Goal: Task Accomplishment & Management: Manage account settings

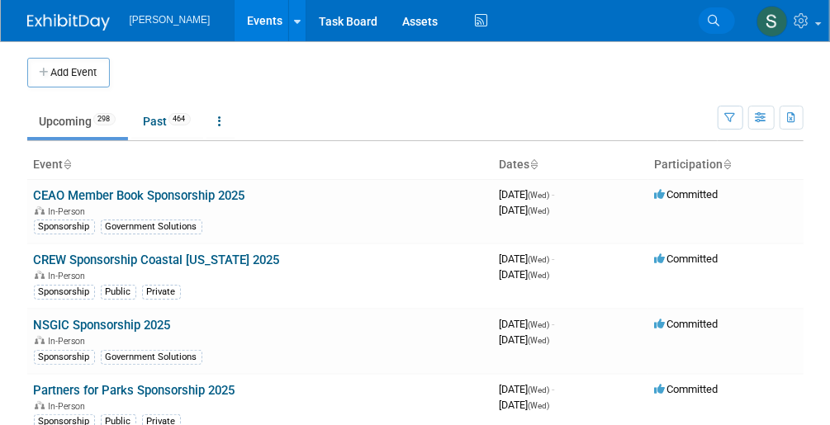
click at [614, 17] on link "Search" at bounding box center [717, 20] width 36 height 26
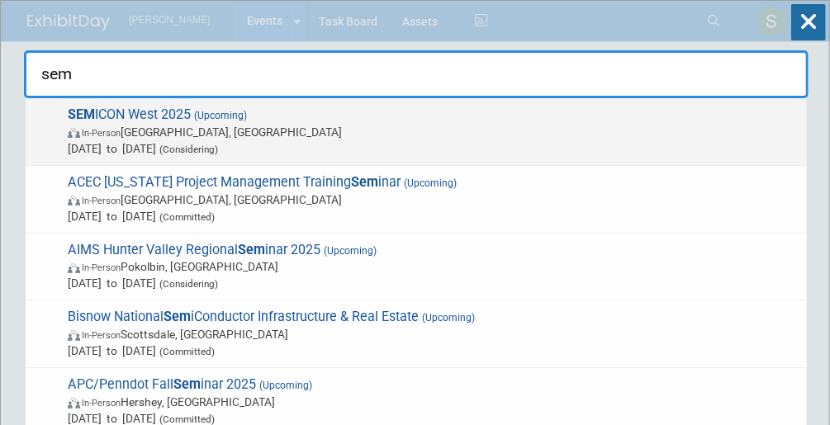
type input "sem"
click at [187, 107] on span "SEM ICON West 2025 (Upcoming) In-Person [GEOGRAPHIC_DATA], [GEOGRAPHIC_DATA] [D…" at bounding box center [431, 132] width 736 height 50
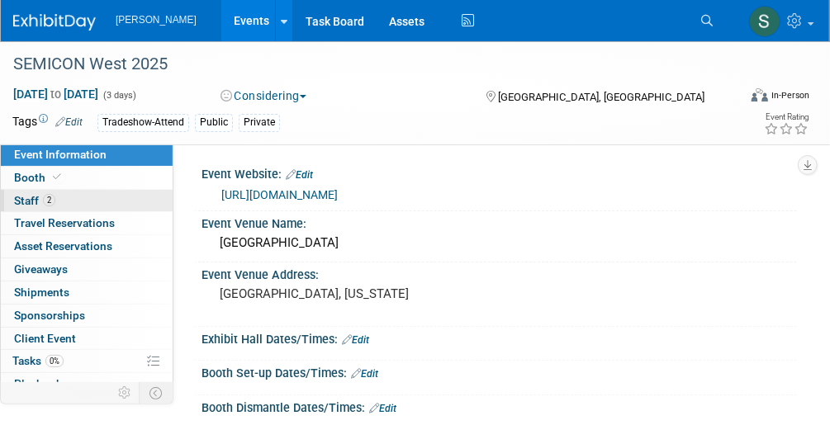
click at [36, 205] on span "Staff 2" at bounding box center [34, 200] width 41 height 13
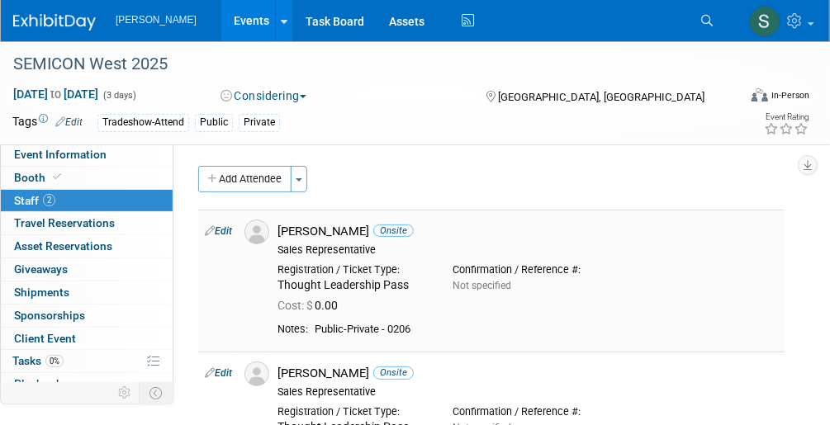
scroll to position [66, 0]
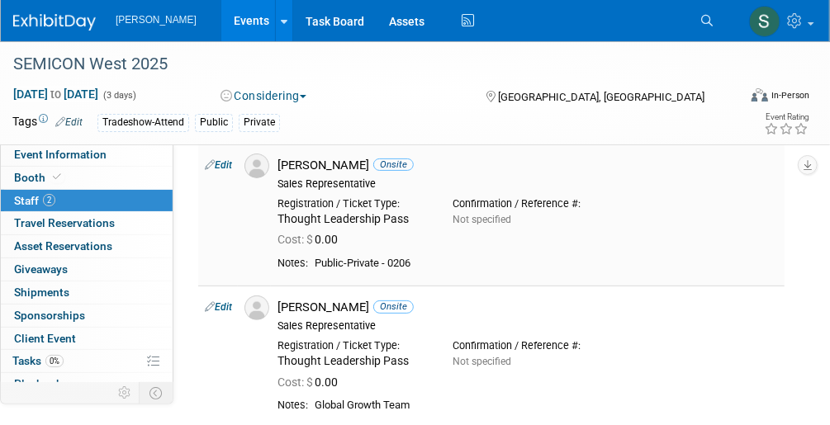
click at [222, 169] on link "Edit" at bounding box center [218, 165] width 27 height 12
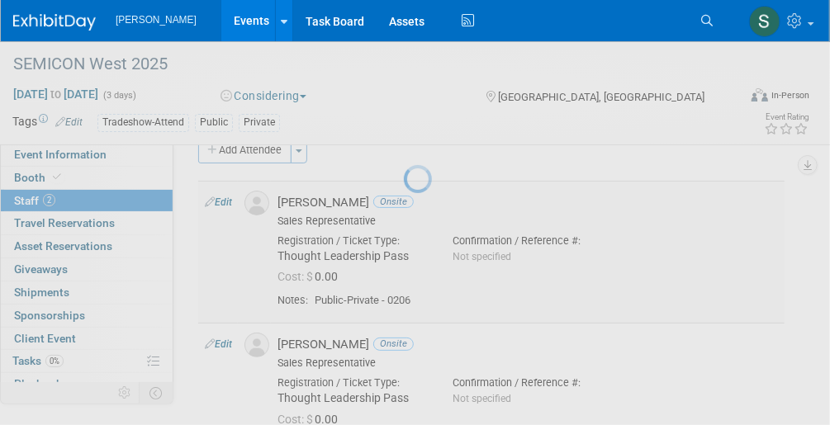
select select "58412021-1f5a-4851-bbb0-daf7290c8a69"
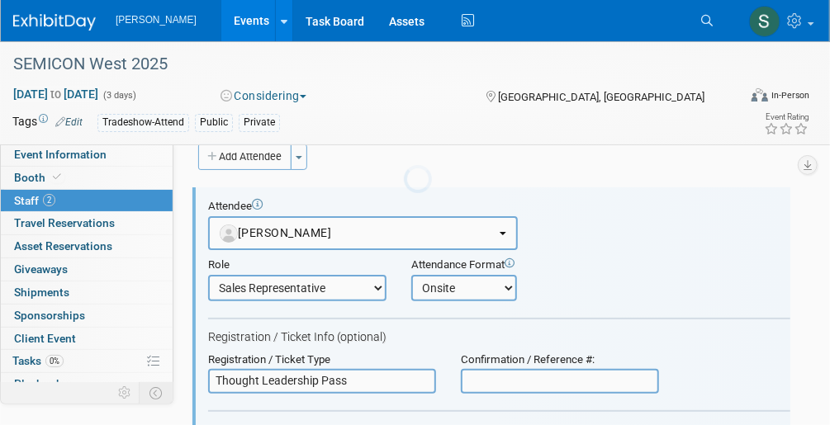
scroll to position [0, 0]
drag, startPoint x: 367, startPoint y: 374, endPoint x: 176, endPoint y: 360, distance: 192.1
click at [176, 360] on div "Event Website: Edit https://www.semiconwest.org/ Event Venue Name: Phoenix Conv…" at bounding box center [484, 302] width 623 height 362
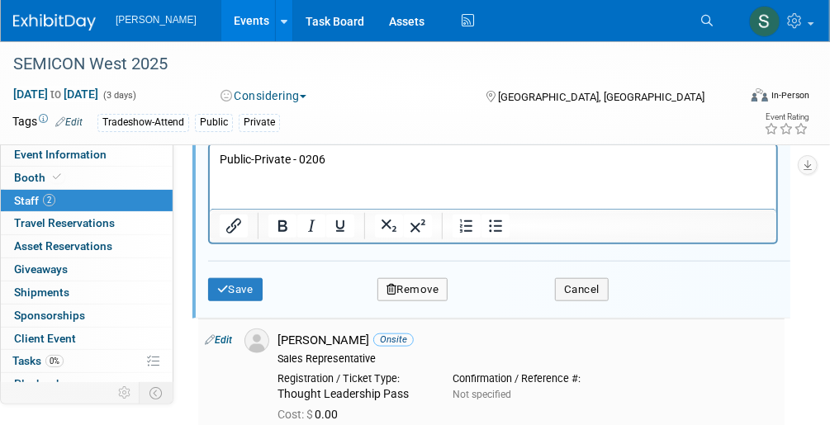
scroll to position [551, 0]
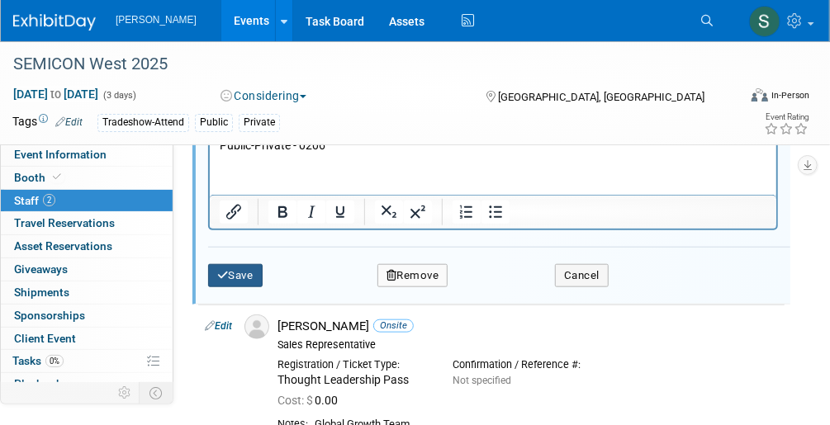
type input "Expo Plus Pass"
click at [223, 272] on icon "submit" at bounding box center [223, 275] width 12 height 11
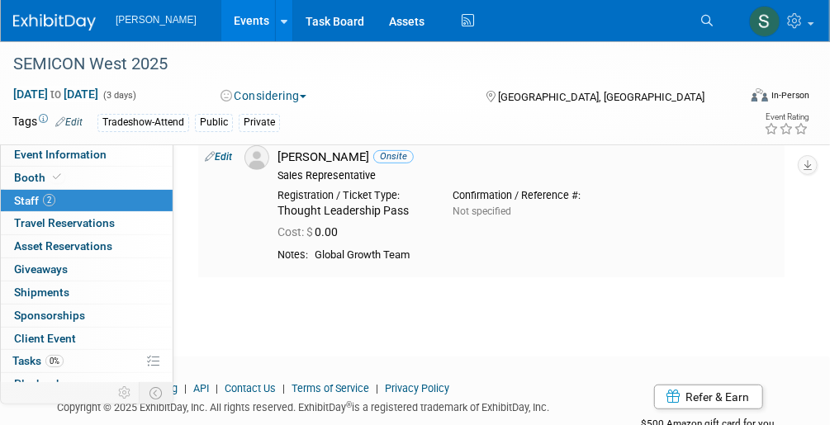
scroll to position [196, 0]
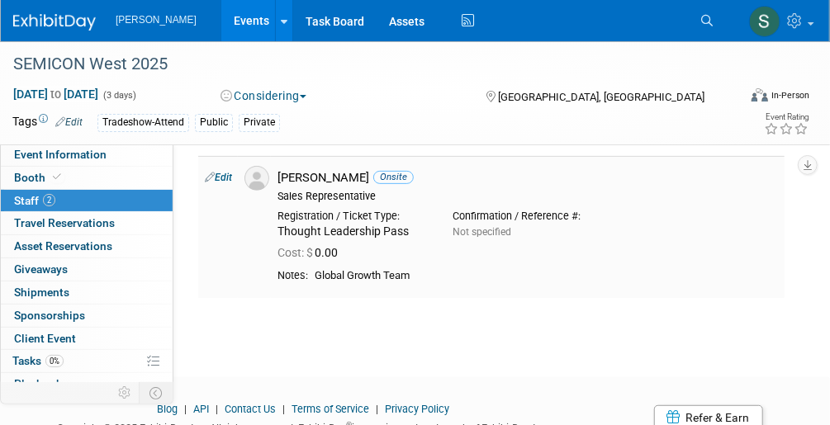
click at [232, 173] on link "Edit" at bounding box center [218, 178] width 27 height 12
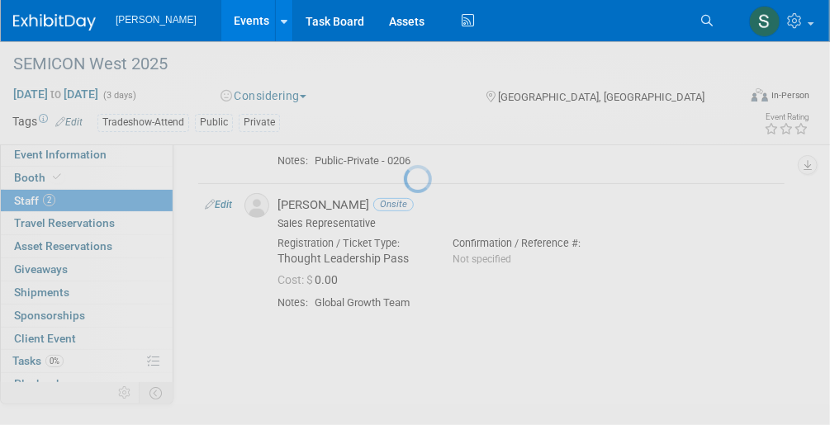
select select "4e0ad4cf-0d5a-41c3-93ec-61fb1b14ac99"
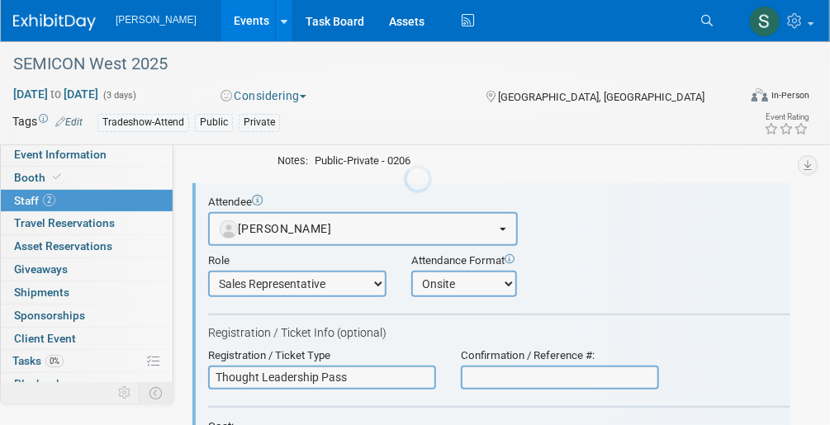
click at [404, 173] on div at bounding box center [415, 212] width 23 height 425
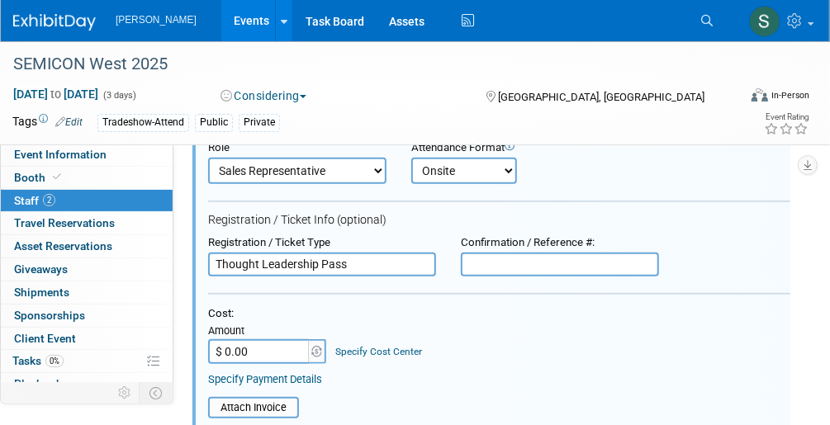
scroll to position [230, 0]
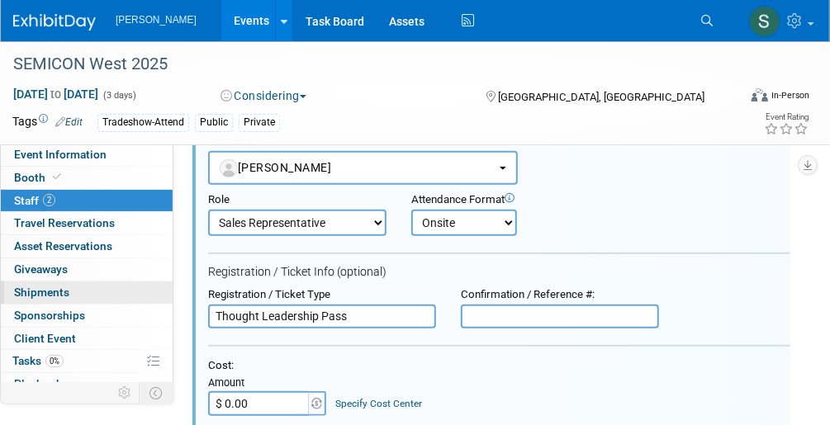
drag, startPoint x: 358, startPoint y: 302, endPoint x: 29, endPoint y: 296, distance: 329.6
click at [29, 296] on div "Event Information Event Info Booth Booth 2 Staff 2 Staff 0 Travel Reservations …" at bounding box center [415, 289] width 830 height 955
paste input "Expo Plus"
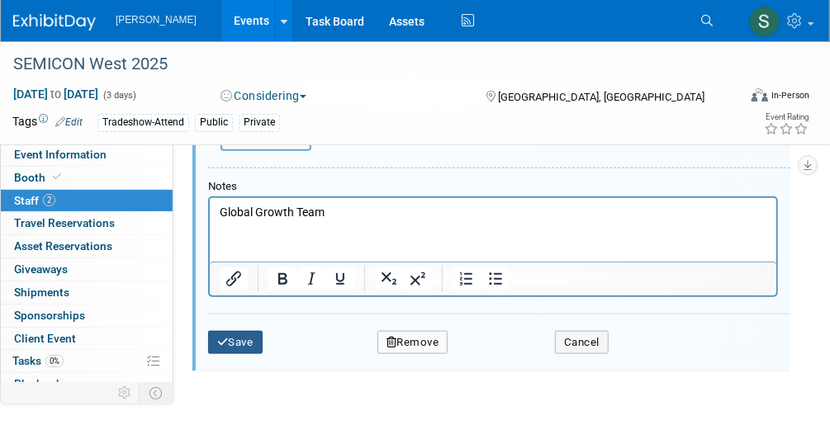
type input "Expo Plus Pass"
click at [254, 331] on button "Save" at bounding box center [235, 342] width 55 height 23
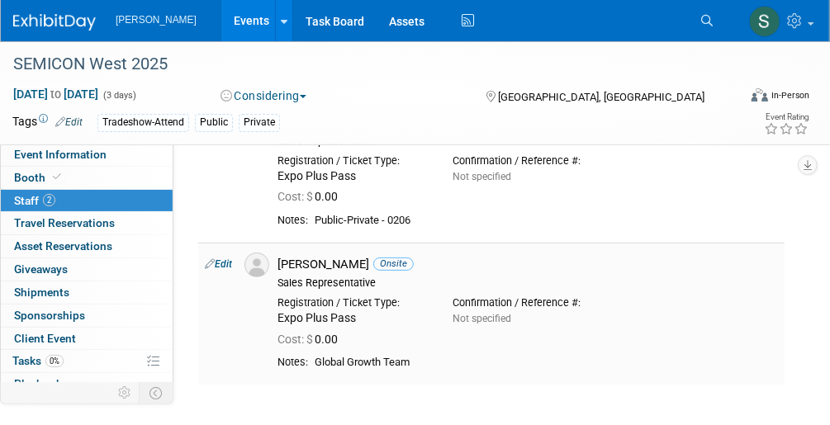
scroll to position [130, 0]
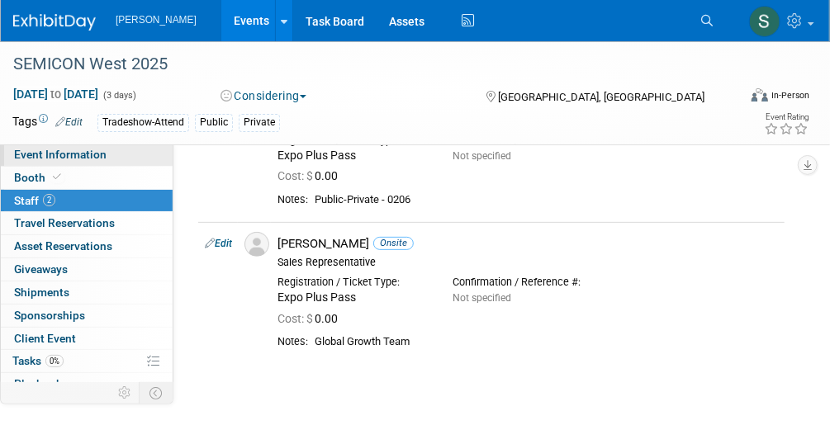
click at [93, 161] on link "Event Information" at bounding box center [87, 155] width 172 height 22
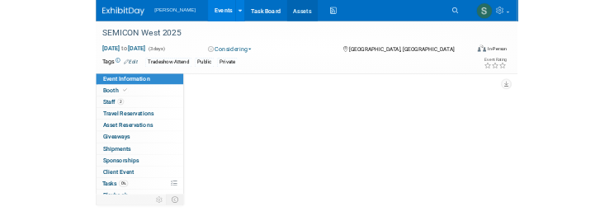
scroll to position [0, 0]
